Goal: Information Seeking & Learning: Check status

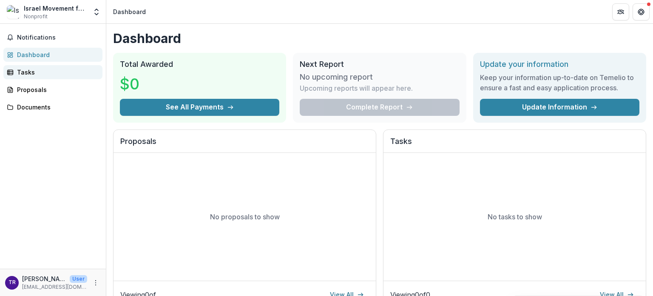
click at [18, 74] on div "Tasks" at bounding box center [56, 72] width 79 height 9
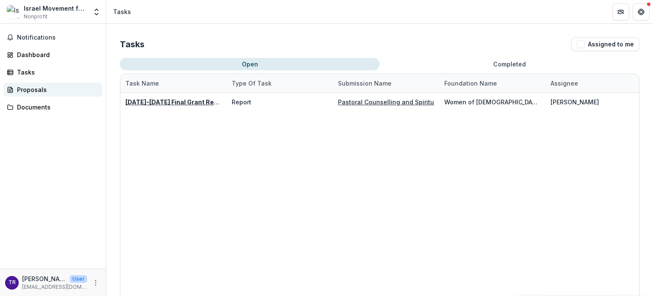
click at [36, 94] on div "Proposals" at bounding box center [56, 89] width 79 height 9
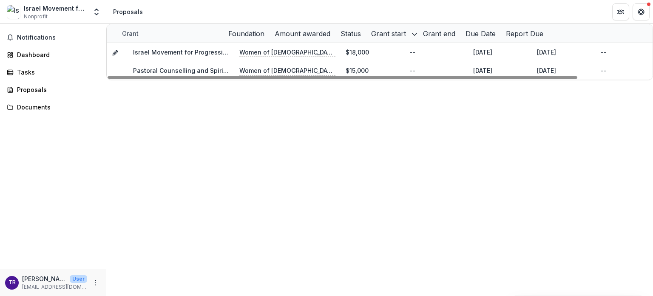
click at [270, 182] on div "Grant Foundation Amount awarded Status Grant start Grant end Due Date Report Du…" at bounding box center [379, 160] width 547 height 272
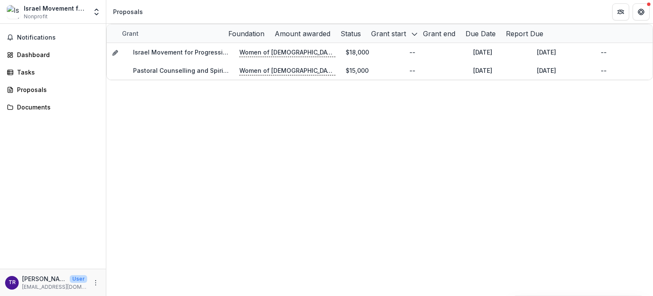
click at [170, 153] on div "Grant Foundation Amount awarded Status Grant start Grant end Due Date Report Du…" at bounding box center [379, 160] width 547 height 272
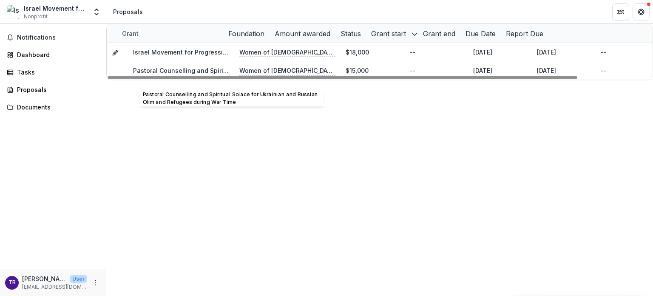
click at [149, 74] on link "Pastoral Counselling and Spiritual Solace for Ukrainian and Russian Olim and Re…" at bounding box center [289, 70] width 312 height 7
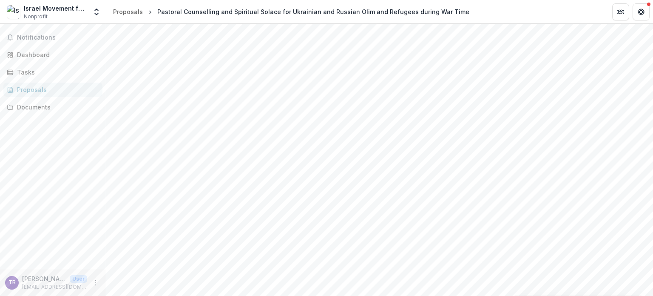
scroll to position [893, 0]
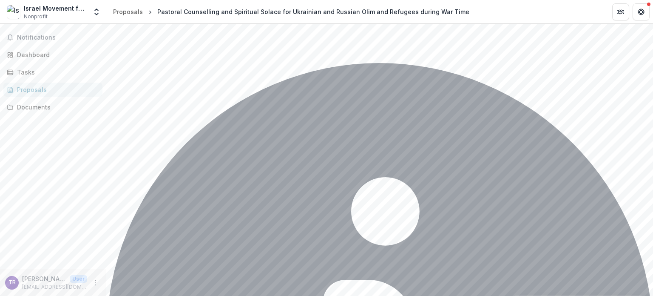
scroll to position [1701, 0]
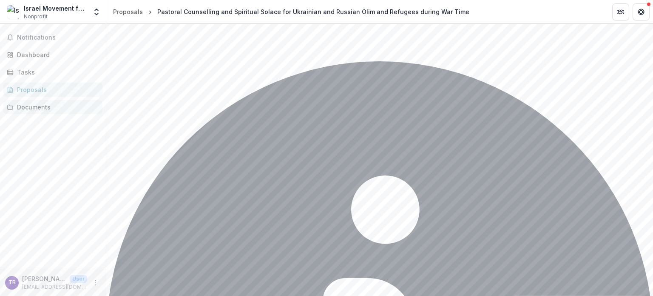
click at [42, 108] on div "Documents" at bounding box center [56, 106] width 79 height 9
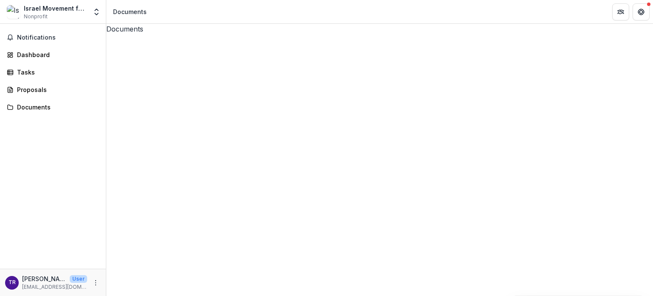
click at [290, 34] on div "Documents" at bounding box center [379, 29] width 547 height 10
click at [7, 295] on button "Close" at bounding box center [3, 301] width 7 height 10
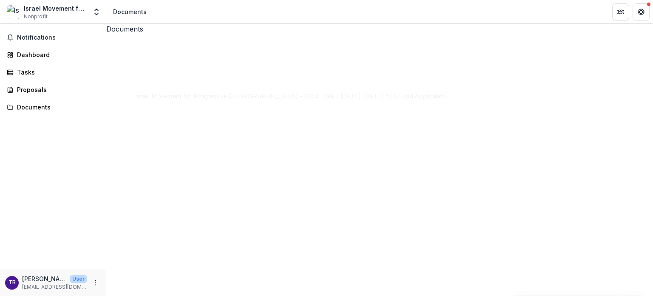
click at [310, 171] on div "Documents Pastoral Counselling and Spiritual Solace for Ukrainian and Russian O…" at bounding box center [379, 160] width 547 height 272
drag, startPoint x: 228, startPoint y: 217, endPoint x: 225, endPoint y: 210, distance: 7.4
click at [228, 217] on div "Documents Pastoral Counselling and Spiritual Solace for Ukrainian and Russian O…" at bounding box center [379, 160] width 547 height 272
click at [7, 295] on button "Close" at bounding box center [3, 301] width 7 height 10
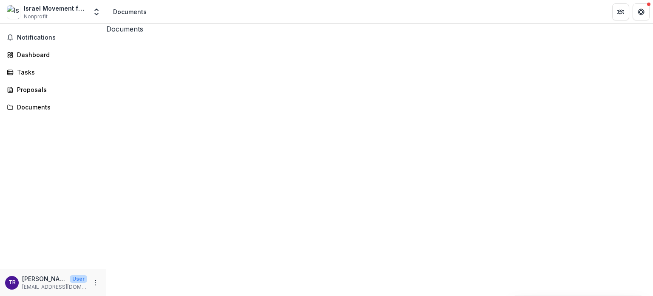
click at [231, 185] on div "Documents Pastoral Counselling and Spiritual Solace for Ukrainian and Russian O…" at bounding box center [379, 160] width 547 height 272
click at [7, 295] on icon "Close" at bounding box center [3, 301] width 7 height 7
